Goal: Task Accomplishment & Management: Manage account settings

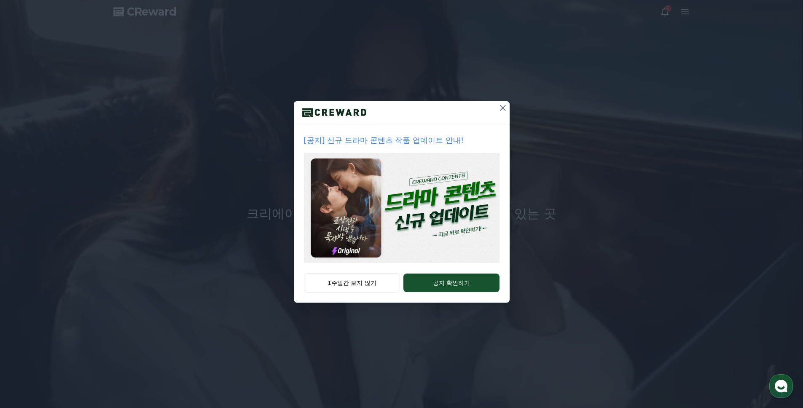
click at [495, 105] on div at bounding box center [402, 112] width 216 height 23
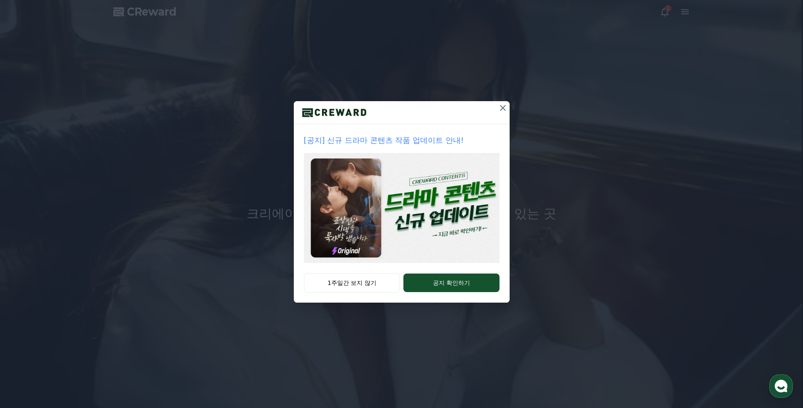
click at [502, 105] on icon at bounding box center [503, 108] width 10 height 10
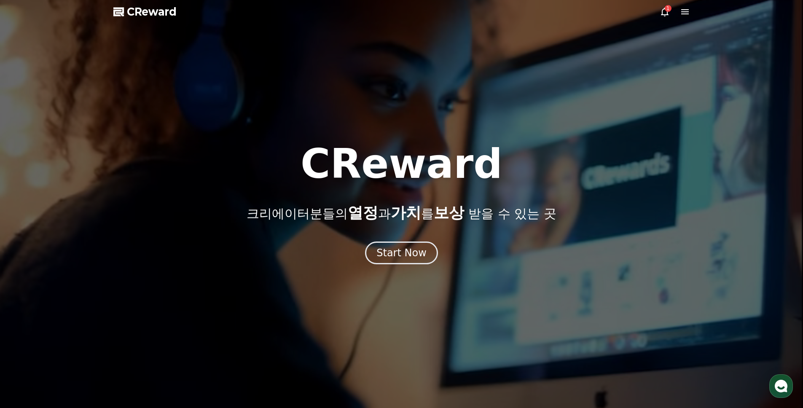
click at [667, 11] on div "1" at bounding box center [667, 8] width 7 height 7
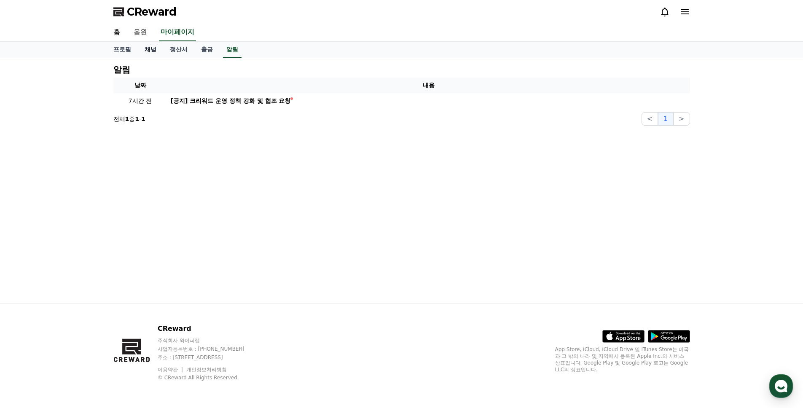
click at [144, 51] on link "채널" at bounding box center [150, 50] width 25 height 16
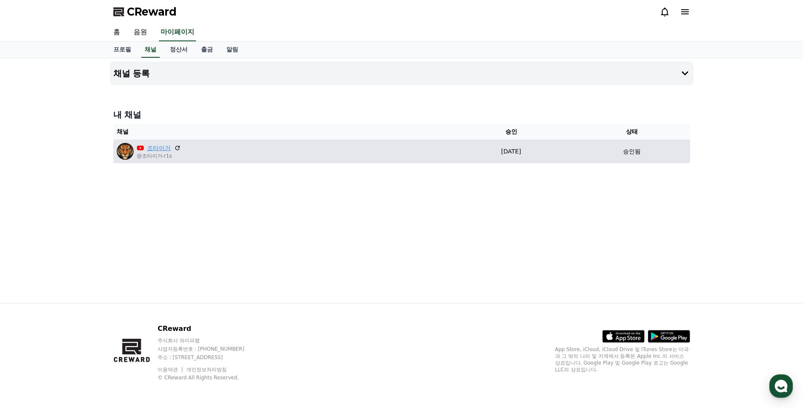
click at [161, 150] on link "조타이거" at bounding box center [159, 148] width 24 height 9
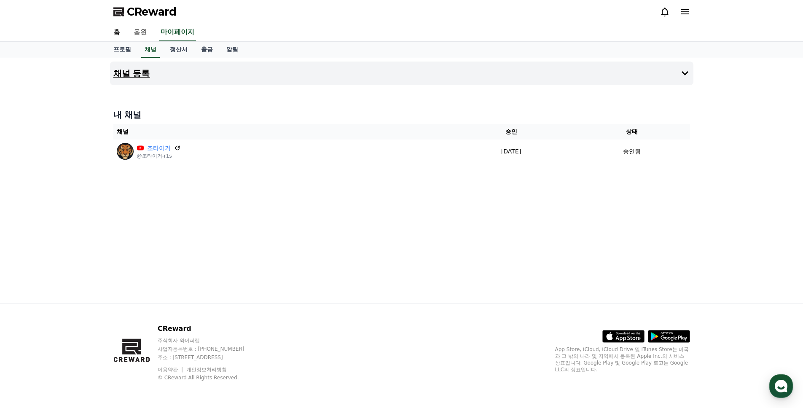
click at [687, 69] on icon at bounding box center [685, 73] width 10 height 10
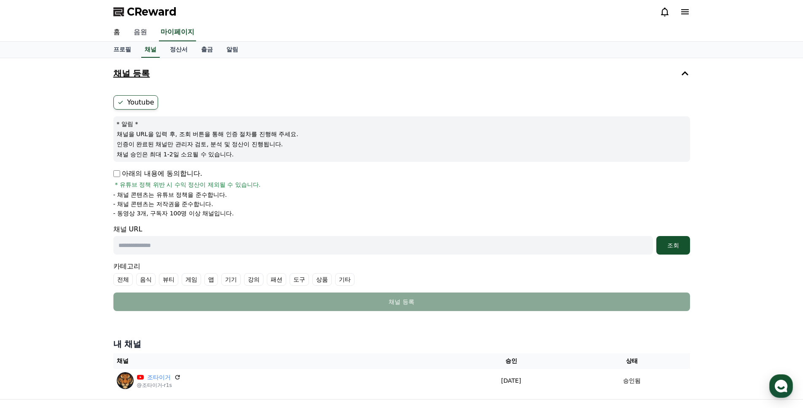
click at [139, 31] on link "음원" at bounding box center [140, 33] width 27 height 18
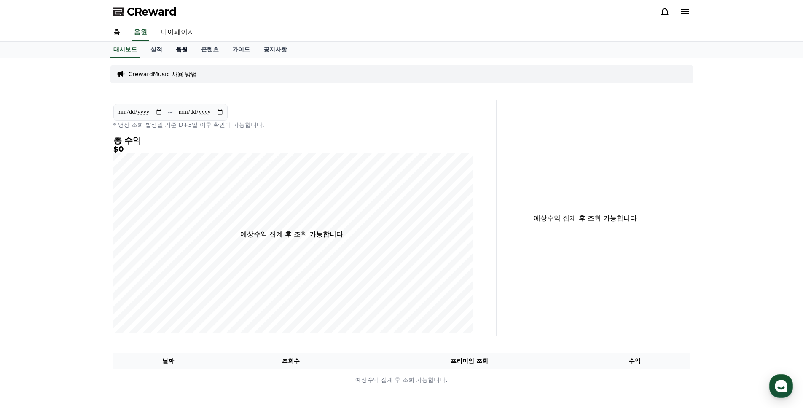
click at [187, 51] on link "음원" at bounding box center [181, 50] width 25 height 16
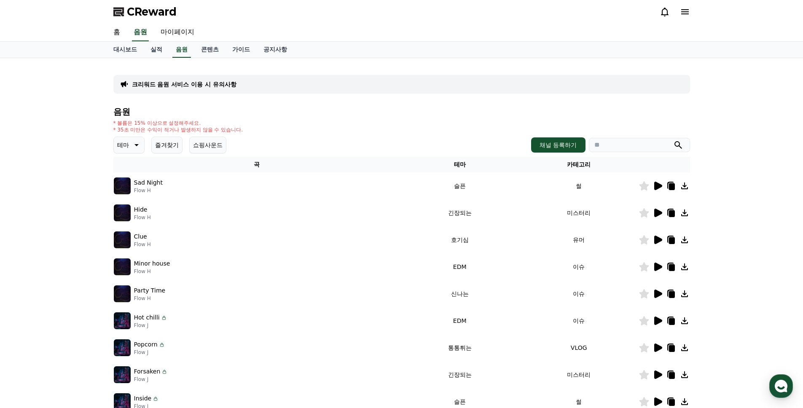
click at [658, 186] on icon at bounding box center [658, 186] width 8 height 8
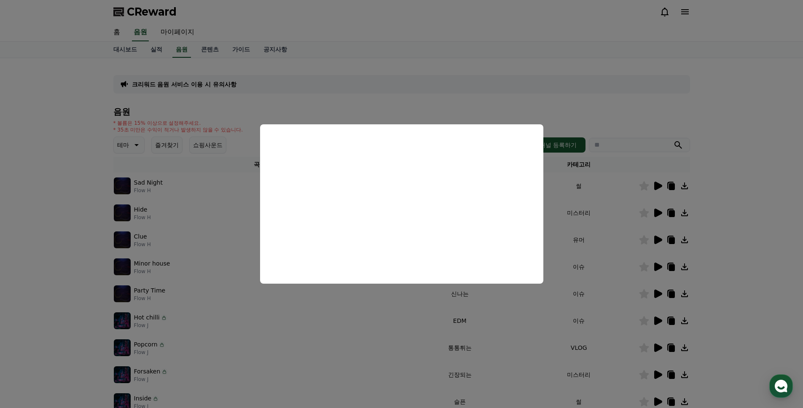
click at [643, 114] on button "close modal" at bounding box center [401, 204] width 803 height 408
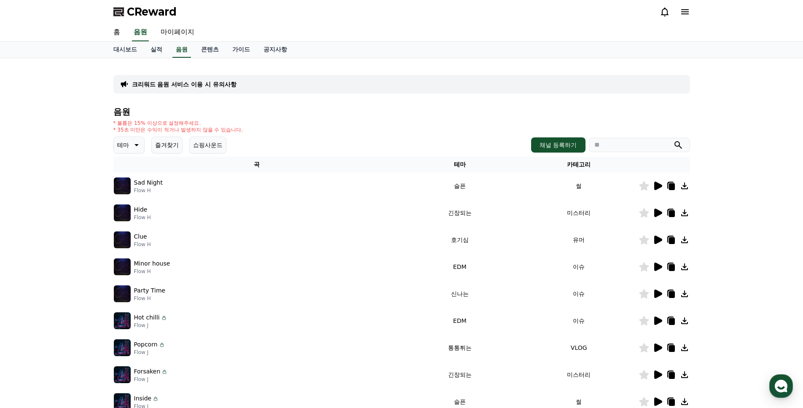
click at [658, 266] on icon at bounding box center [658, 267] width 8 height 8
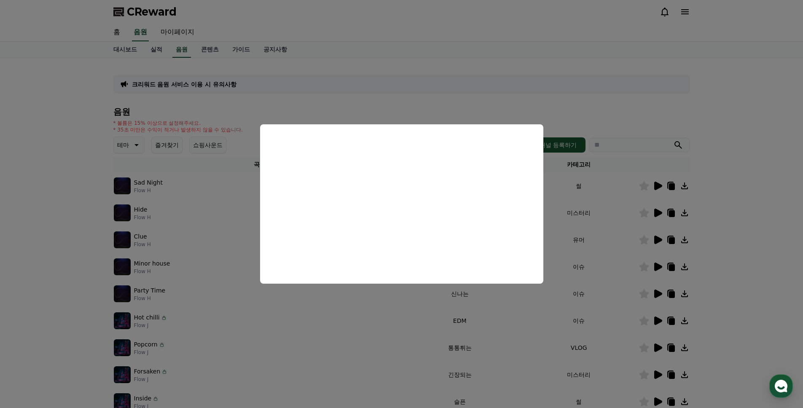
click at [740, 206] on button "close modal" at bounding box center [401, 204] width 803 height 408
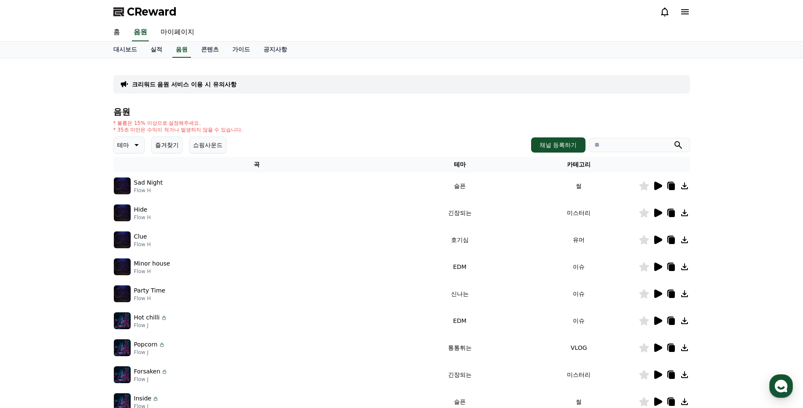
click at [659, 292] on icon at bounding box center [657, 294] width 10 height 10
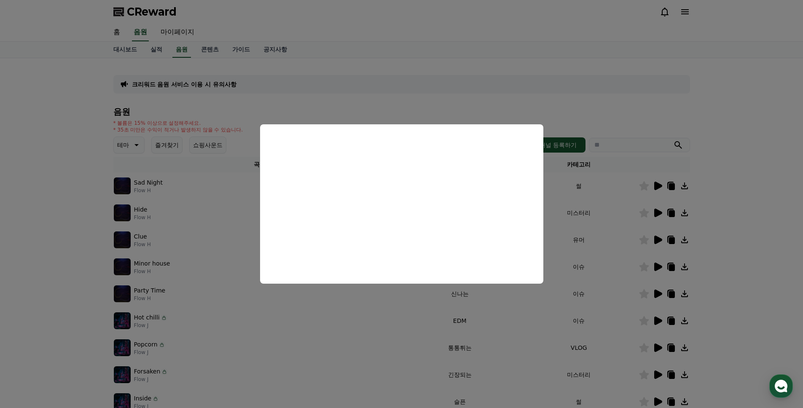
click at [741, 267] on button "close modal" at bounding box center [401, 204] width 803 height 408
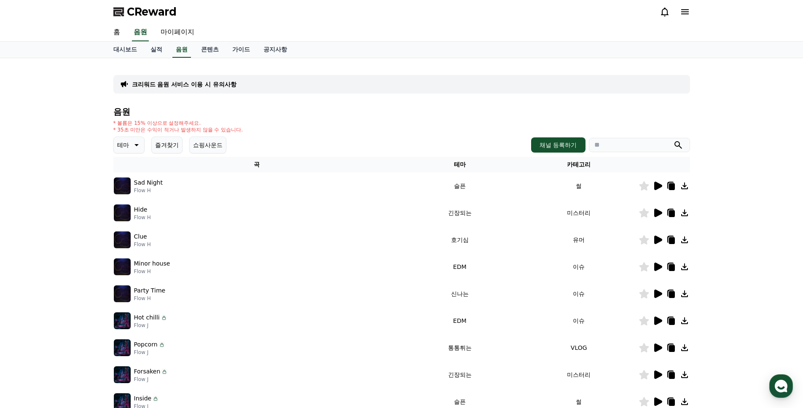
click at [656, 320] on icon at bounding box center [658, 320] width 8 height 8
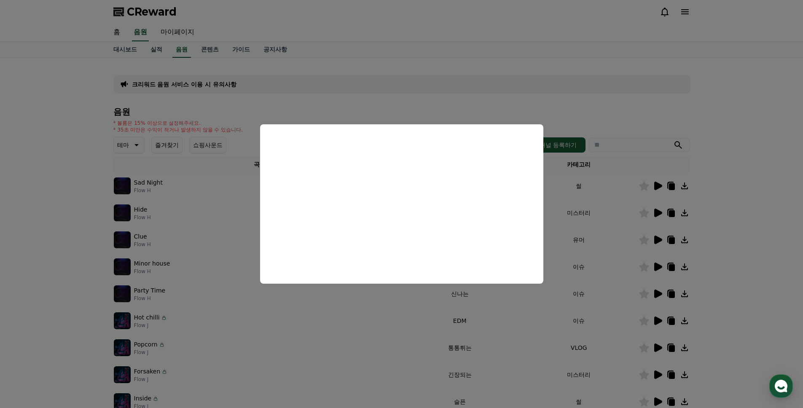
click at [754, 249] on button "close modal" at bounding box center [401, 204] width 803 height 408
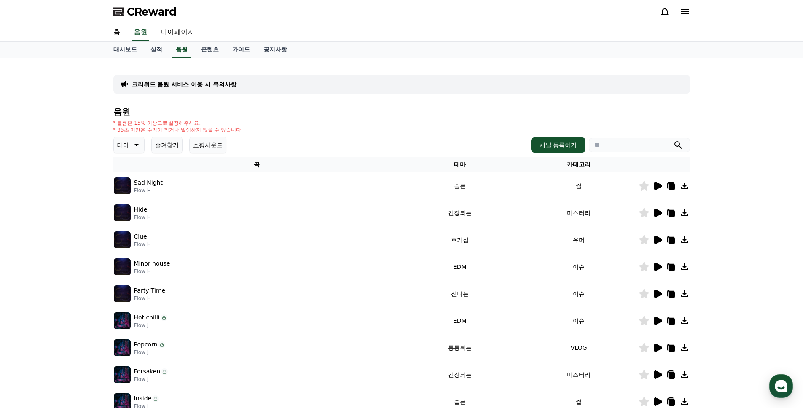
click at [134, 85] on p "크리워드 음원 서비스 이용 시 유의사항" at bounding box center [184, 84] width 104 height 8
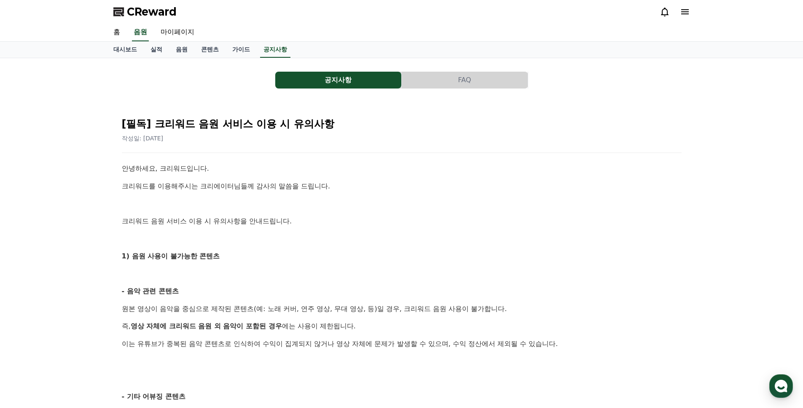
click at [134, 85] on div "공지사항 FAQ" at bounding box center [401, 80] width 576 height 17
drag, startPoint x: 158, startPoint y: 124, endPoint x: 194, endPoint y: 125, distance: 35.8
click at [194, 125] on h2 "[필독] 크리워드 음원 서비스 이용 시 유의사항" at bounding box center [402, 123] width 560 height 13
drag, startPoint x: 152, startPoint y: 120, endPoint x: 190, endPoint y: 125, distance: 38.2
click at [190, 125] on h2 "[필독] 크리워드 음원 서비스 이용 시 유의사항" at bounding box center [402, 123] width 560 height 13
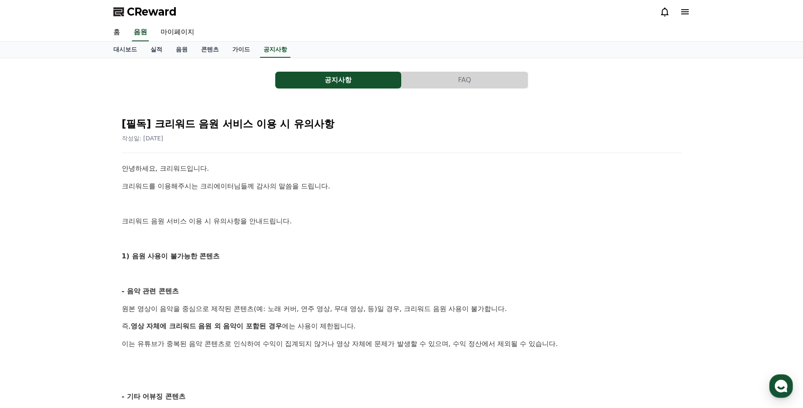
copy h2 "크리워드"
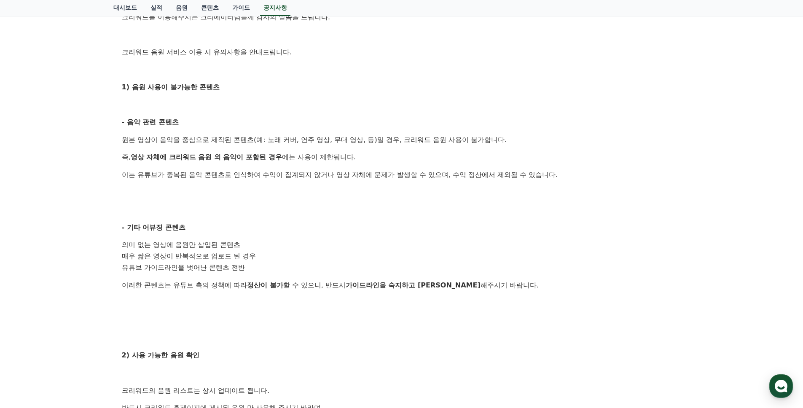
scroll to position [38, 0]
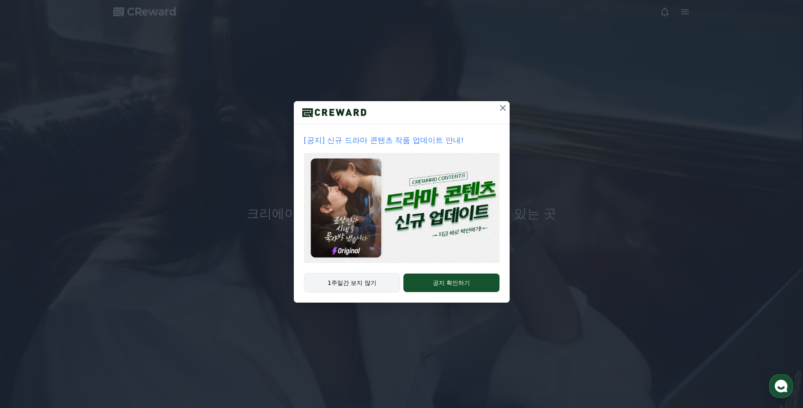
click at [367, 279] on button "1주일간 보지 않기" at bounding box center [352, 282] width 96 height 19
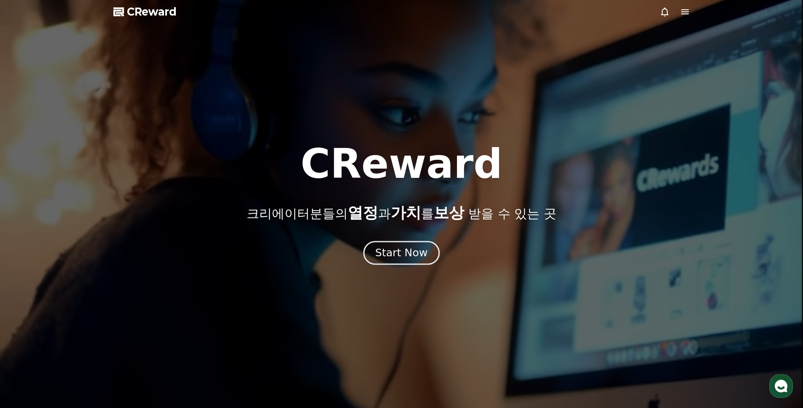
click at [397, 257] on div "Start Now" at bounding box center [401, 253] width 52 height 14
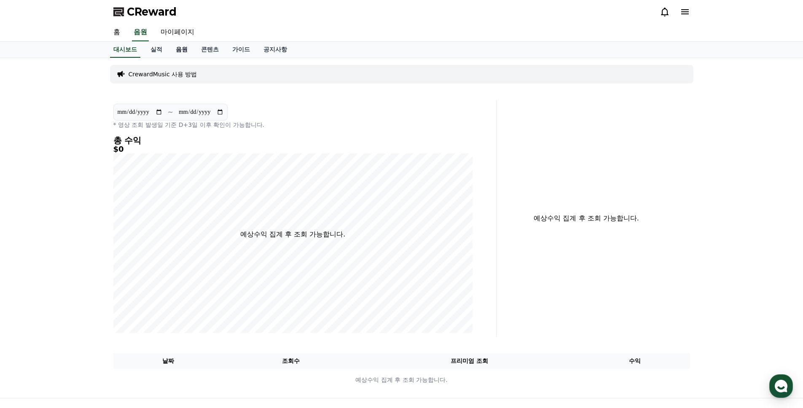
drag, startPoint x: 181, startPoint y: 34, endPoint x: 188, endPoint y: 46, distance: 13.7
click at [181, 34] on link "마이페이지" at bounding box center [177, 33] width 47 height 18
select select "**********"
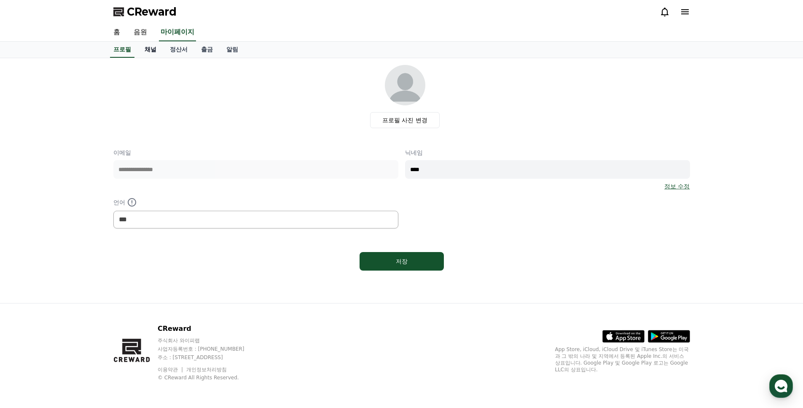
click at [153, 49] on link "채널" at bounding box center [150, 50] width 25 height 16
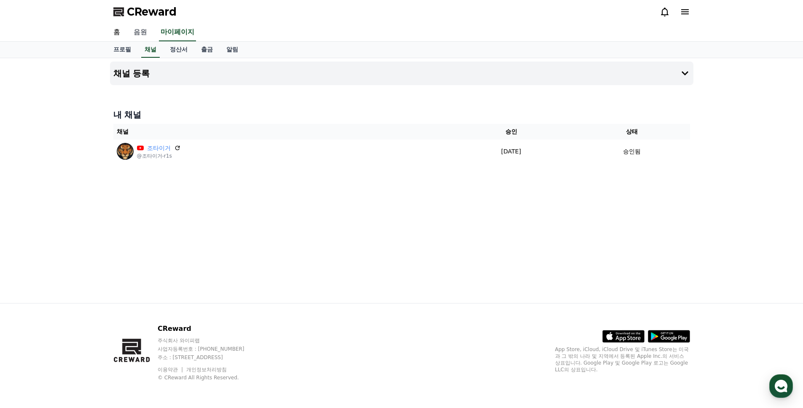
click at [145, 28] on link "음원" at bounding box center [140, 33] width 27 height 18
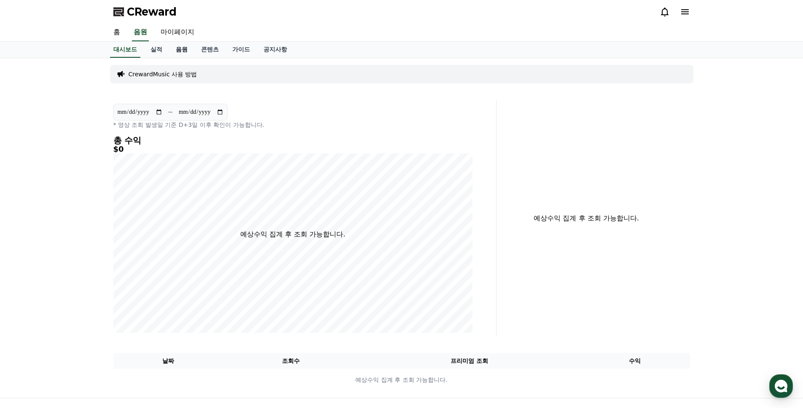
click at [182, 49] on link "음원" at bounding box center [181, 50] width 25 height 16
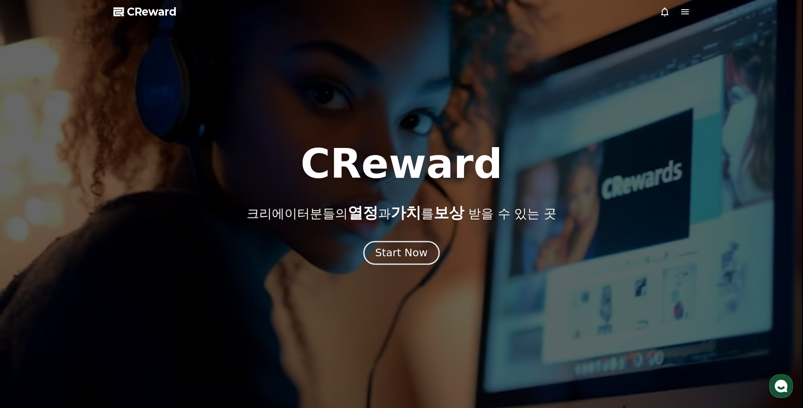
drag, startPoint x: 411, startPoint y: 251, endPoint x: 415, endPoint y: 253, distance: 4.9
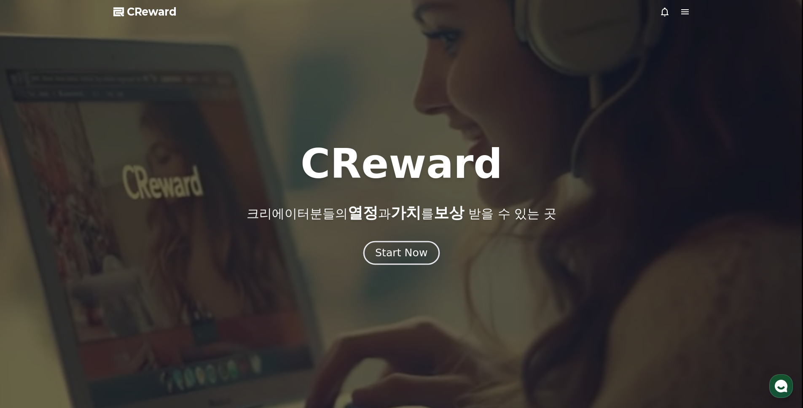
click at [411, 252] on div "Start Now" at bounding box center [401, 253] width 52 height 14
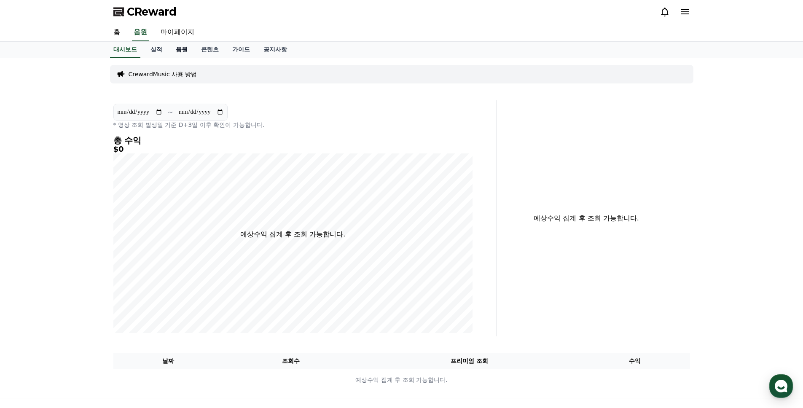
click at [181, 47] on link "음원" at bounding box center [181, 50] width 25 height 16
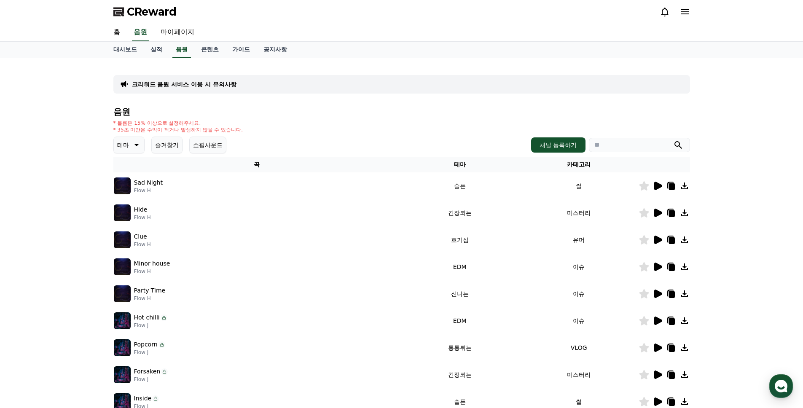
click at [659, 318] on icon at bounding box center [657, 321] width 10 height 10
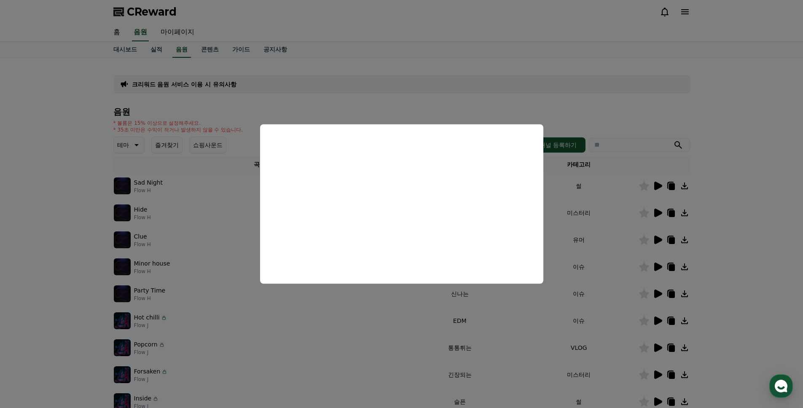
drag, startPoint x: 760, startPoint y: 182, endPoint x: 638, endPoint y: 195, distance: 122.1
click at [758, 183] on button "close modal" at bounding box center [401, 204] width 803 height 408
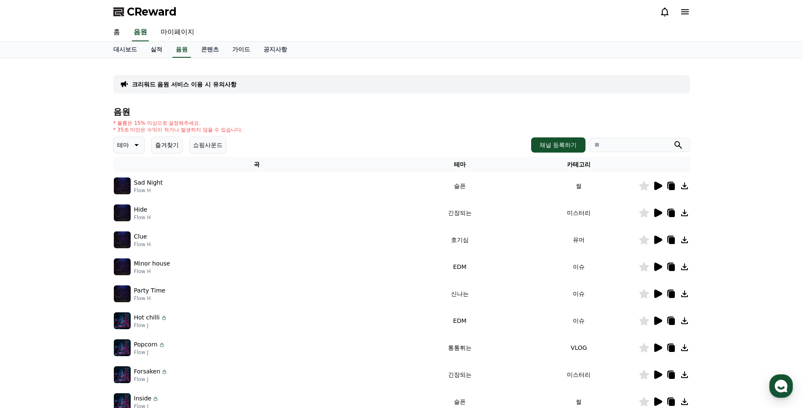
click at [668, 321] on icon at bounding box center [671, 321] width 10 height 10
click at [182, 33] on link "마이페이지" at bounding box center [177, 33] width 47 height 18
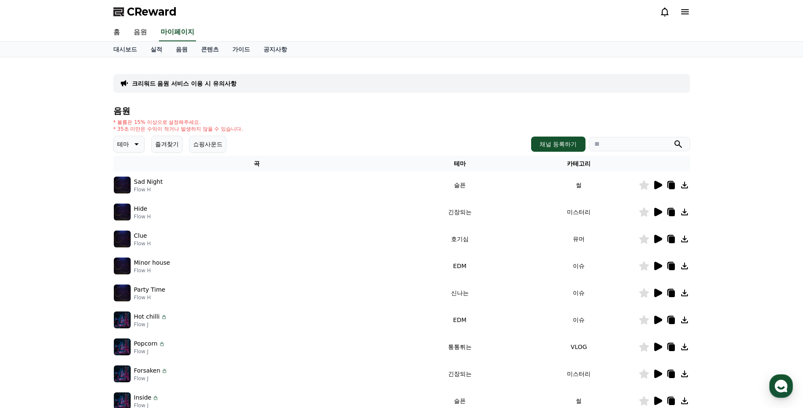
select select "**********"
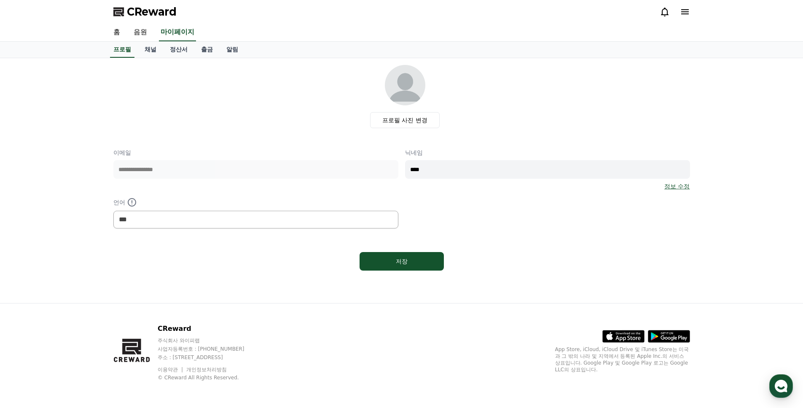
click at [679, 185] on link "정보 수정" at bounding box center [676, 186] width 25 height 8
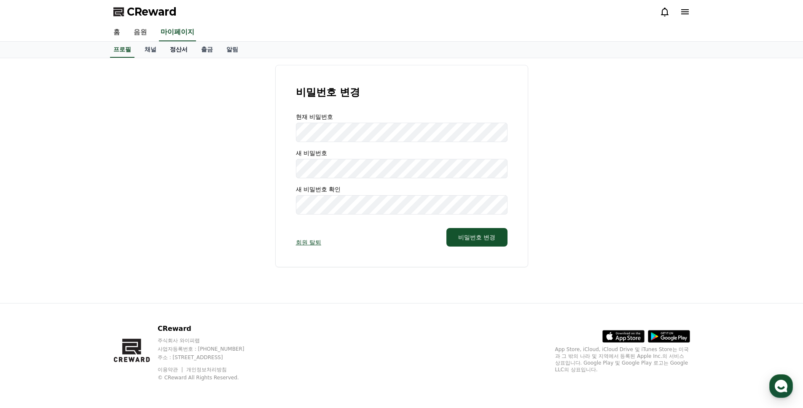
click at [173, 51] on link "정산서" at bounding box center [178, 50] width 31 height 16
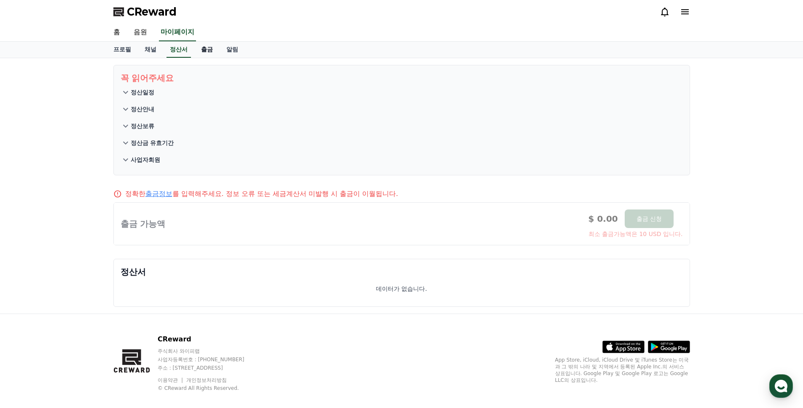
click at [207, 49] on link "출금" at bounding box center [206, 50] width 25 height 16
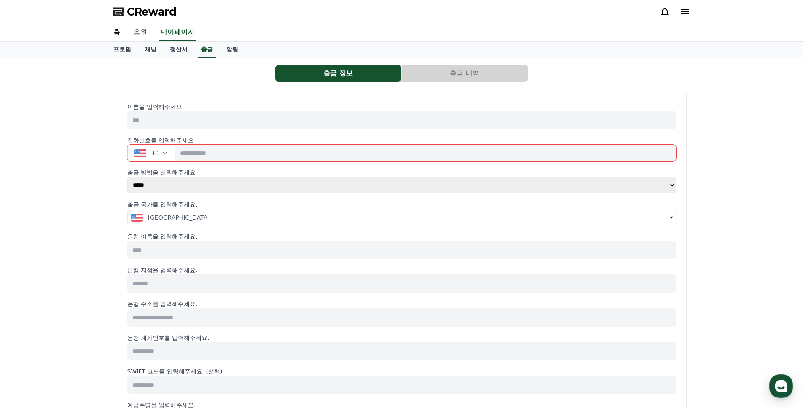
click at [723, 236] on div "출금 정보 출금 내역 이름을 입력해주세요. 전화번호를 입력해주세요. +1 출금 방법을 선택해주세요. ***** *** 출금 국가를 입력해주세요…" at bounding box center [401, 395] width 803 height 674
click at [164, 153] on icon "button" at bounding box center [164, 153] width 7 height 7
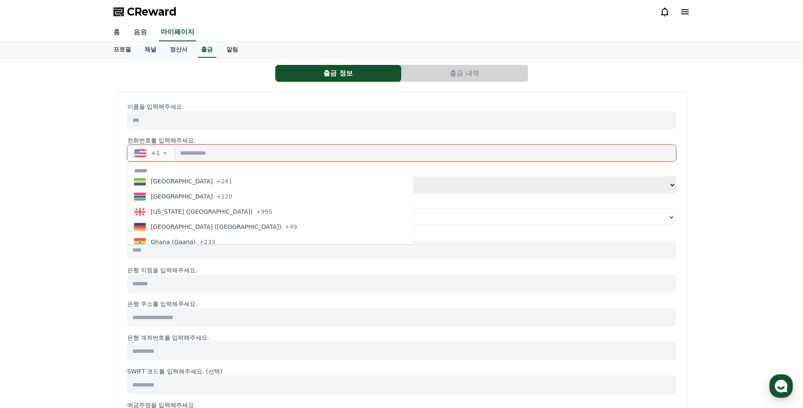
scroll to position [1125, 0]
click at [83, 157] on div "출금 정보 출금 내역 이름을 입력해주세요. 전화번호를 입력해주세요. +1 [GEOGRAPHIC_DATA] (‫[GEOGRAPHIC_DATA]‬…" at bounding box center [401, 395] width 803 height 674
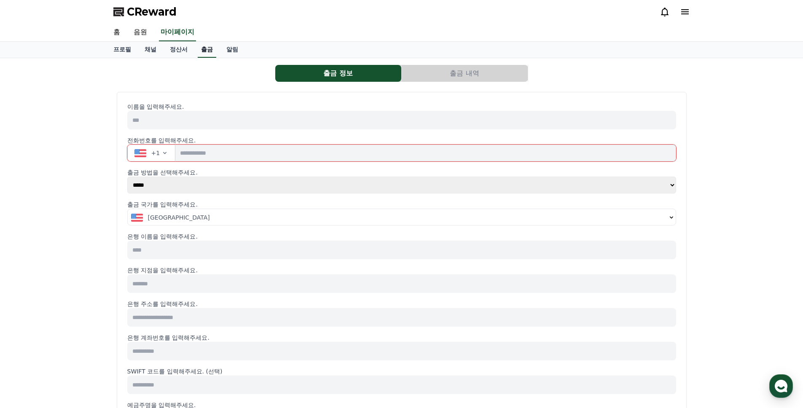
click at [211, 46] on link "출금" at bounding box center [207, 50] width 19 height 16
click at [232, 48] on link "알림" at bounding box center [232, 50] width 25 height 16
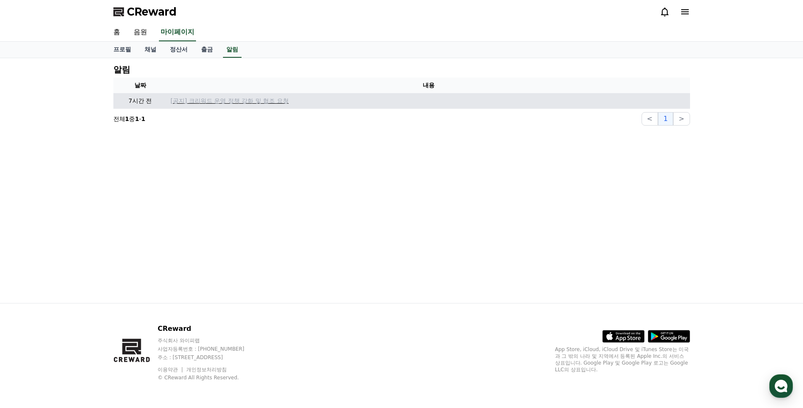
click at [262, 99] on p "[공지] 크리워드 운영 정책 강화 및 협조 요청" at bounding box center [429, 100] width 516 height 9
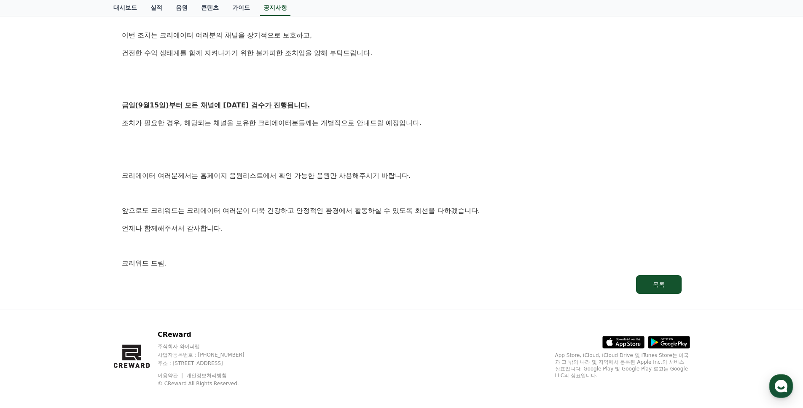
scroll to position [437, 0]
